Goal: Task Accomplishment & Management: Use online tool/utility

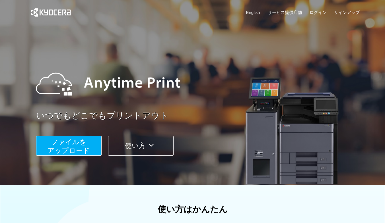
click at [58, 150] on span "ファイルを ​​アップロード" at bounding box center [69, 146] width 42 height 16
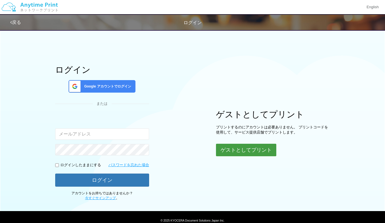
click at [250, 150] on button "ゲストとしてプリント" at bounding box center [246, 150] width 60 height 13
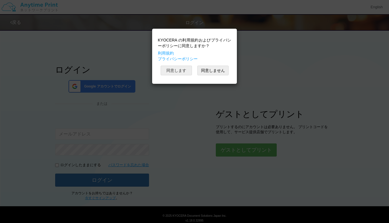
click at [177, 68] on button "同意します" at bounding box center [176, 71] width 31 height 10
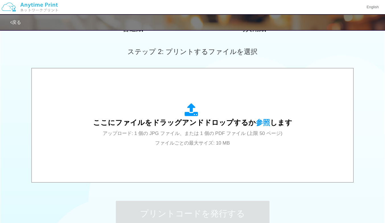
scroll to position [171, 0]
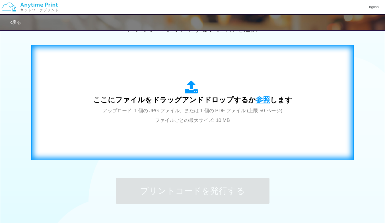
click at [263, 96] on span "参照" at bounding box center [263, 100] width 14 height 8
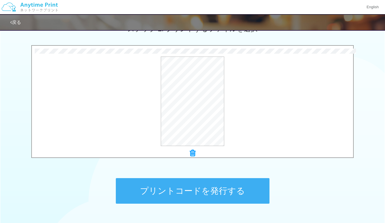
click at [200, 191] on button "プリントコードを発行する" at bounding box center [193, 191] width 154 height 26
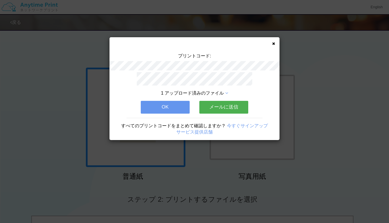
click at [231, 108] on button "メールに送信" at bounding box center [224, 107] width 49 height 13
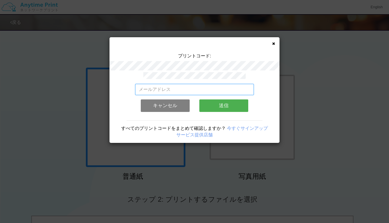
click at [208, 87] on input "email" at bounding box center [194, 89] width 119 height 11
click at [208, 86] on input "email" at bounding box center [194, 89] width 119 height 11
type input "[EMAIL_ADDRESS][DOMAIN_NAME]"
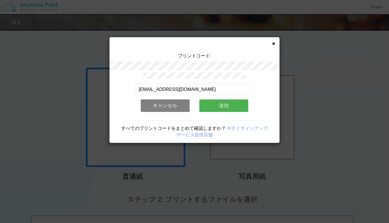
click at [227, 105] on button "送信" at bounding box center [224, 106] width 49 height 13
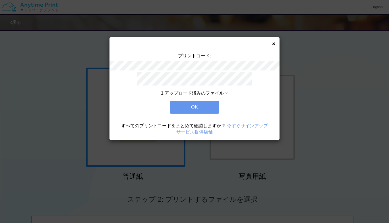
click at [186, 108] on button "OK" at bounding box center [194, 107] width 49 height 13
